Goal: Task Accomplishment & Management: Use online tool/utility

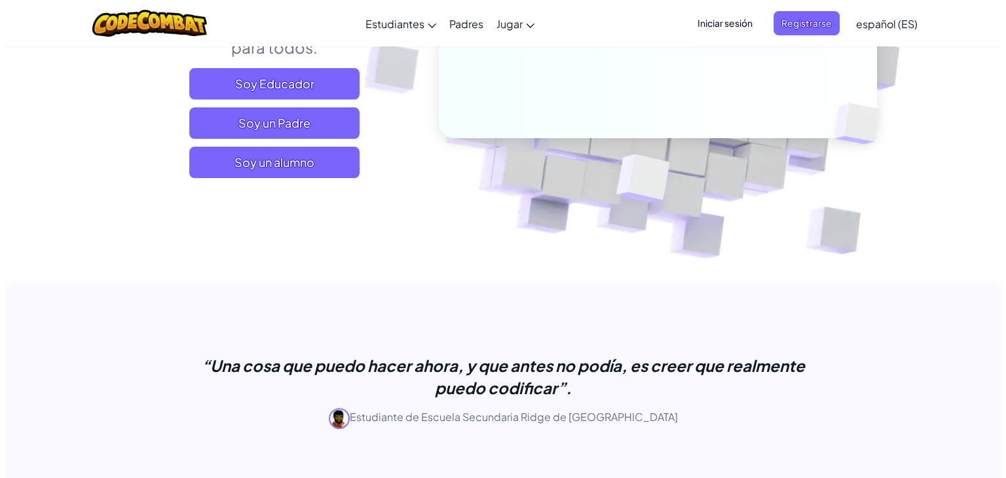
scroll to position [314, 0]
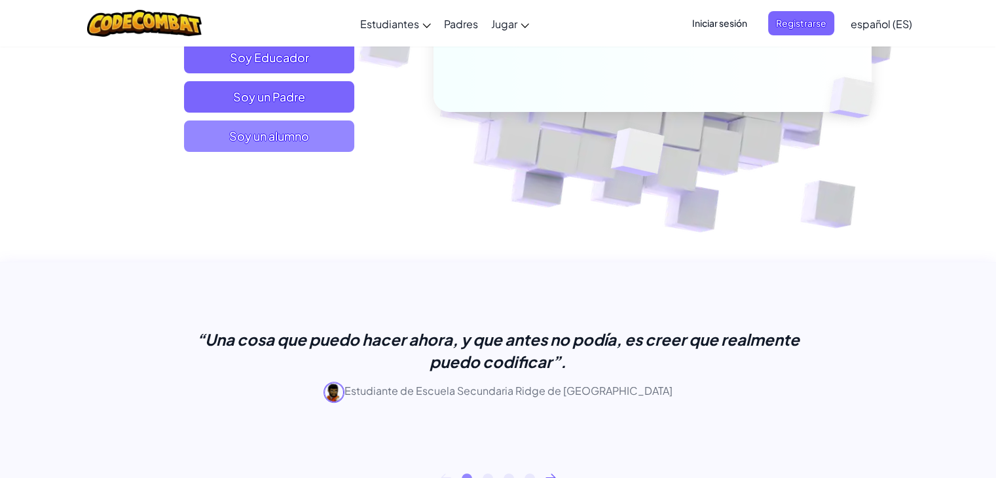
click at [337, 145] on span "Soy un alumno" at bounding box center [269, 136] width 170 height 31
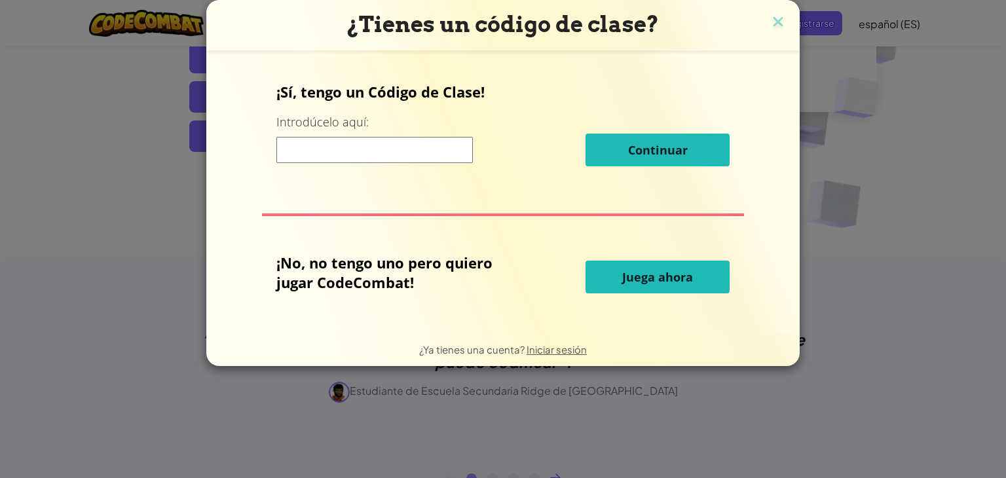
click at [649, 275] on font "Juega ahora" at bounding box center [657, 277] width 71 height 16
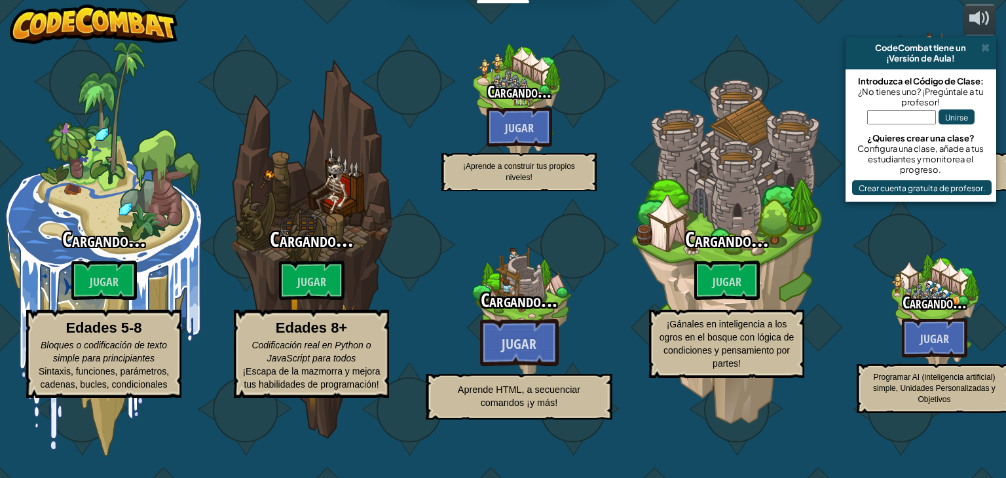
select select "es-ES"
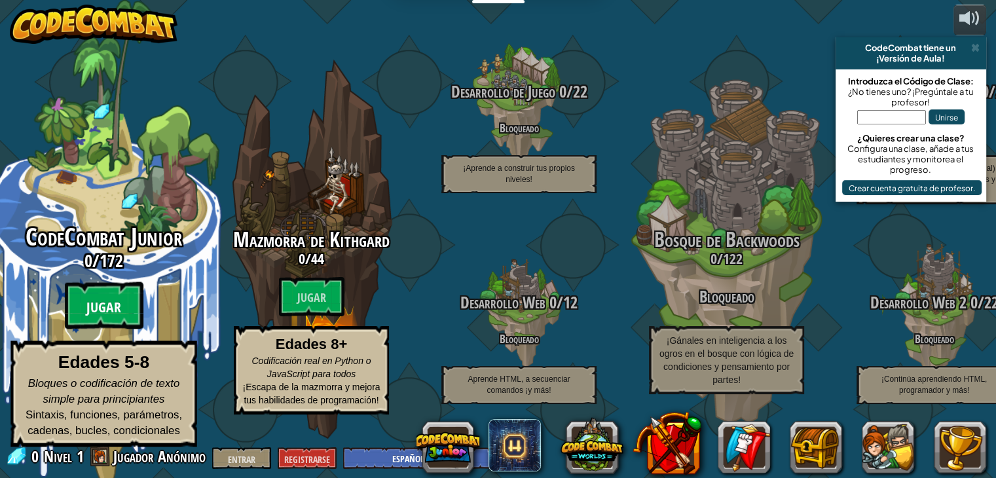
click at [109, 315] on font "Jugar" at bounding box center [103, 308] width 35 height 20
select select "es-ES"
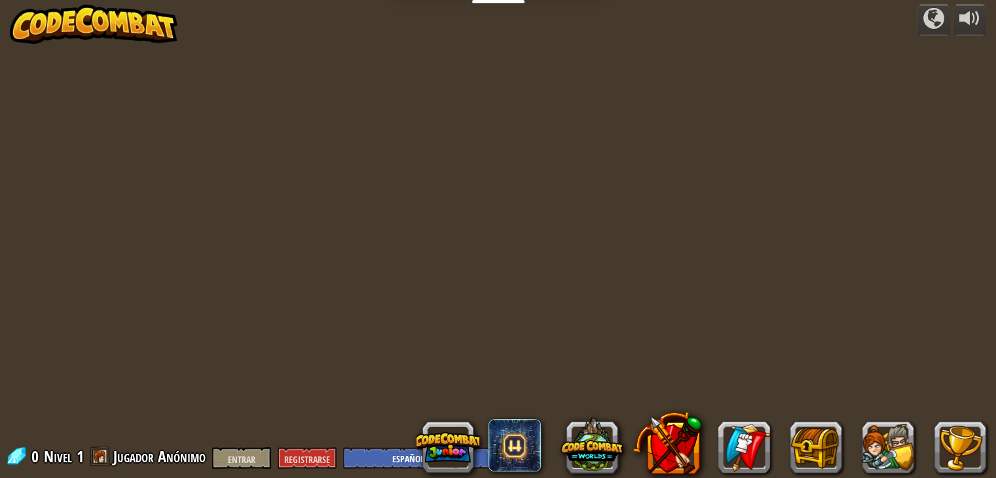
select select "es-ES"
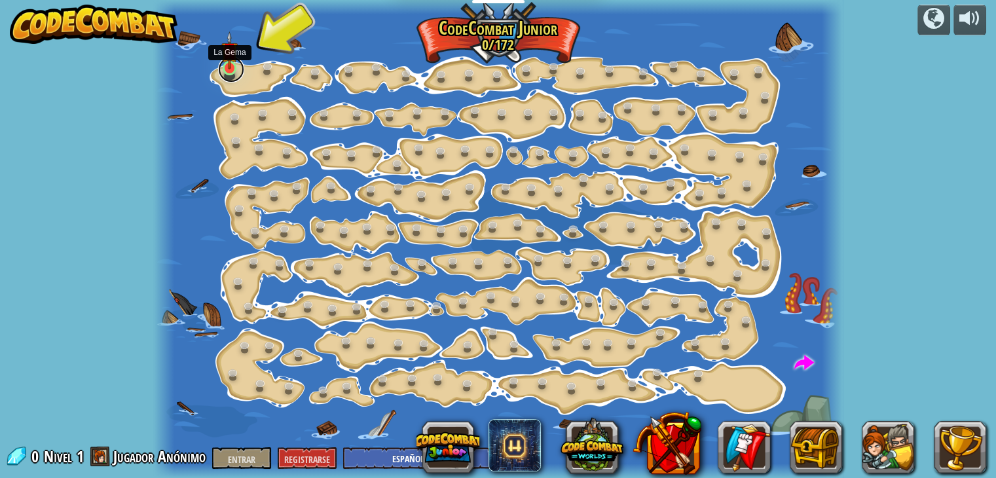
click at [231, 74] on link at bounding box center [231, 69] width 26 height 26
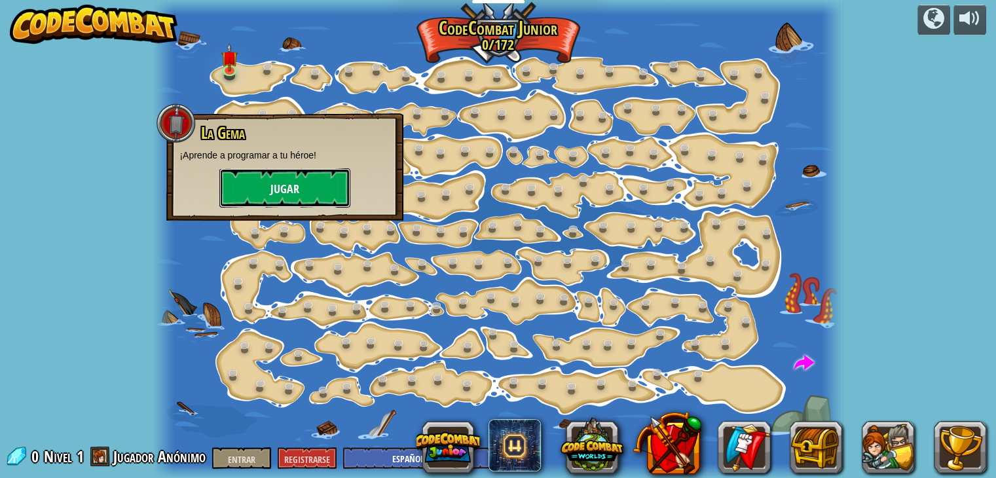
click at [309, 197] on button "Jugar" at bounding box center [284, 187] width 131 height 39
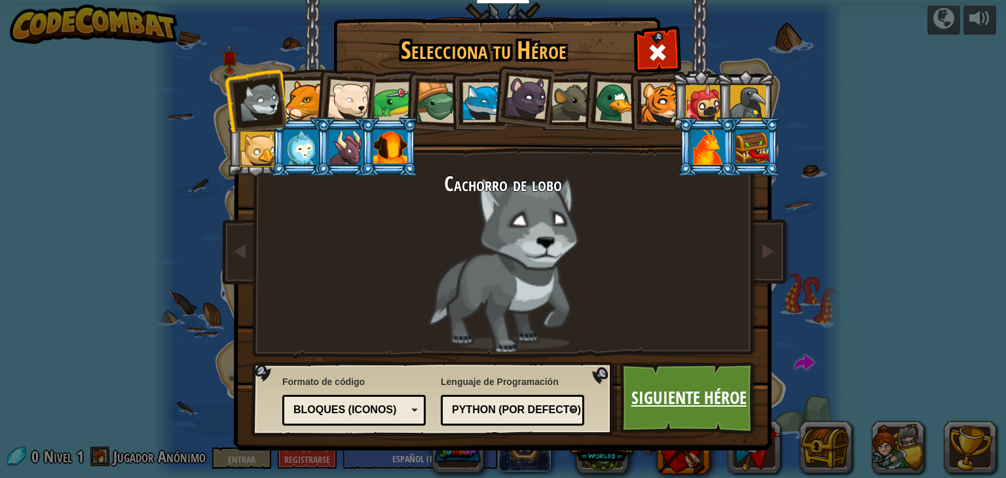
click at [647, 399] on font "Siguiente héroe" at bounding box center [689, 398] width 115 height 24
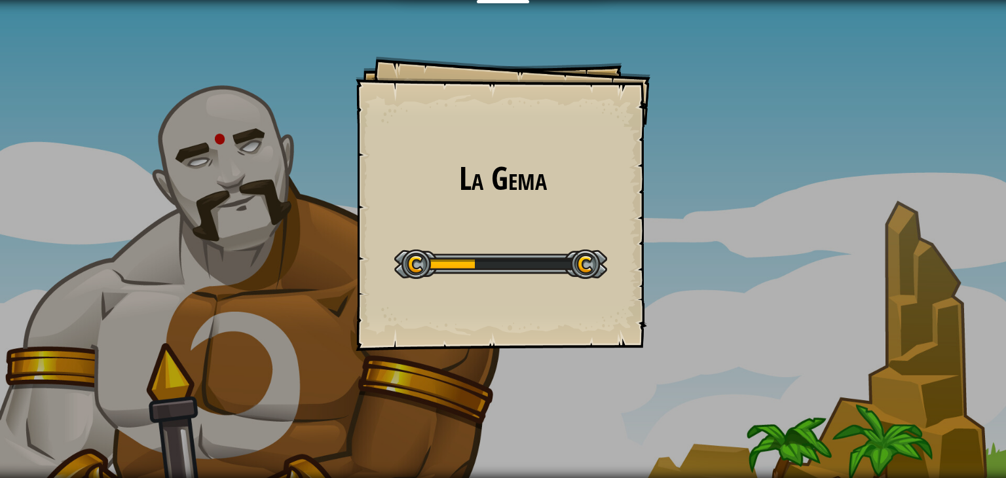
click at [548, 266] on div at bounding box center [500, 264] width 213 height 29
